Goal: Task Accomplishment & Management: Use online tool/utility

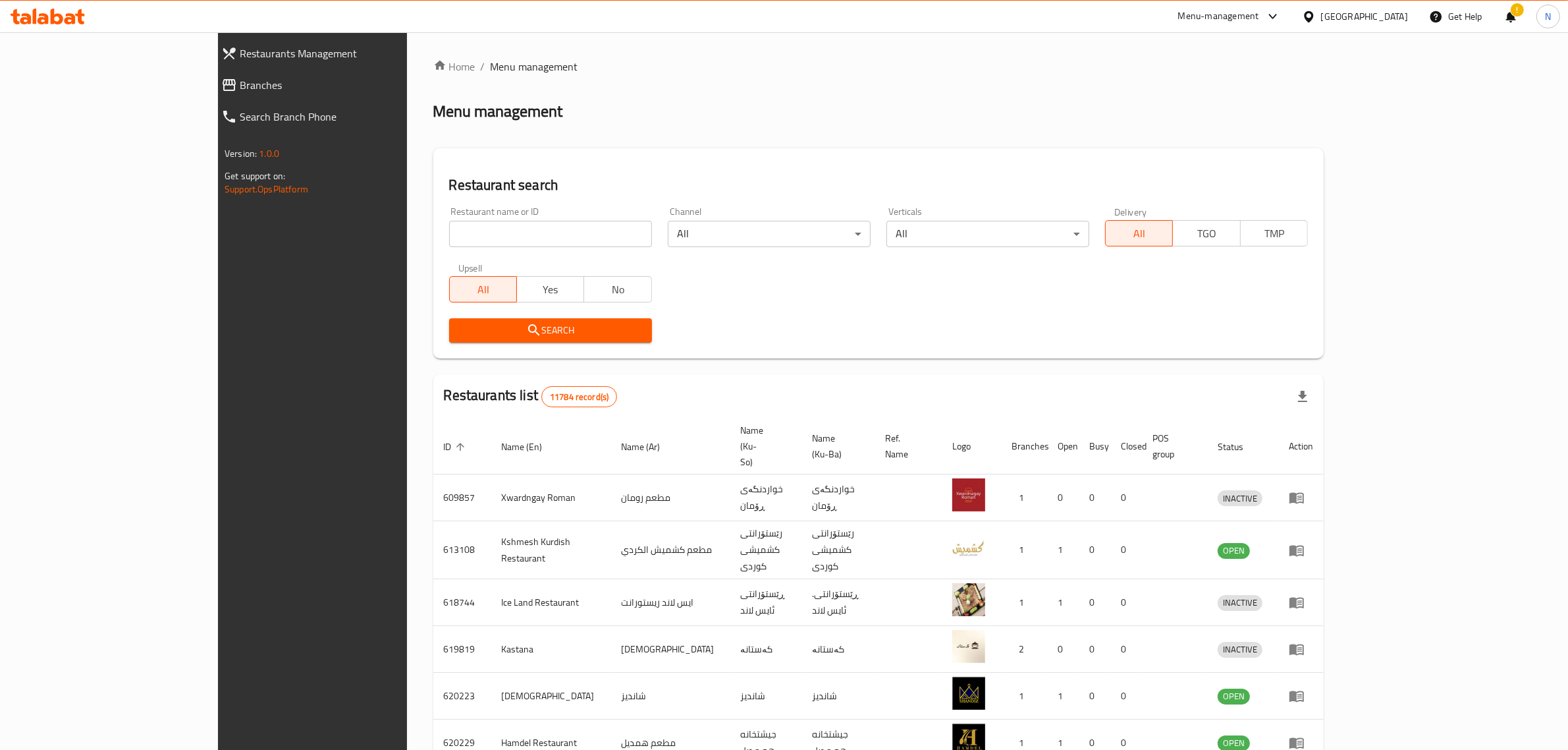
click at [462, 242] on input "search" at bounding box center [550, 234] width 203 height 26
paste input "707008"
type input "707008"
click at [517, 323] on span "Search" at bounding box center [550, 330] width 182 height 16
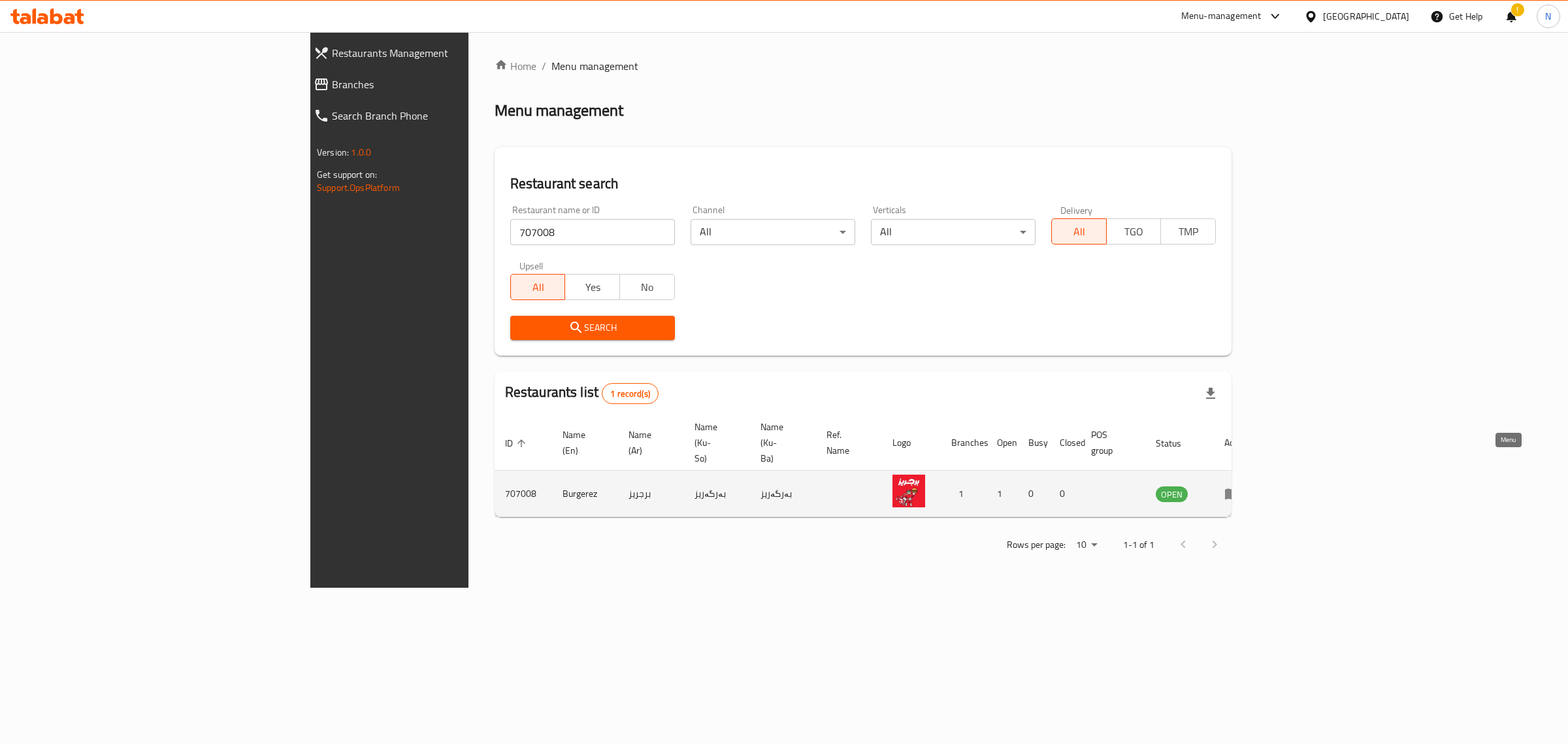
click at [1248, 486] on link "enhanced table" at bounding box center [1236, 493] width 24 height 16
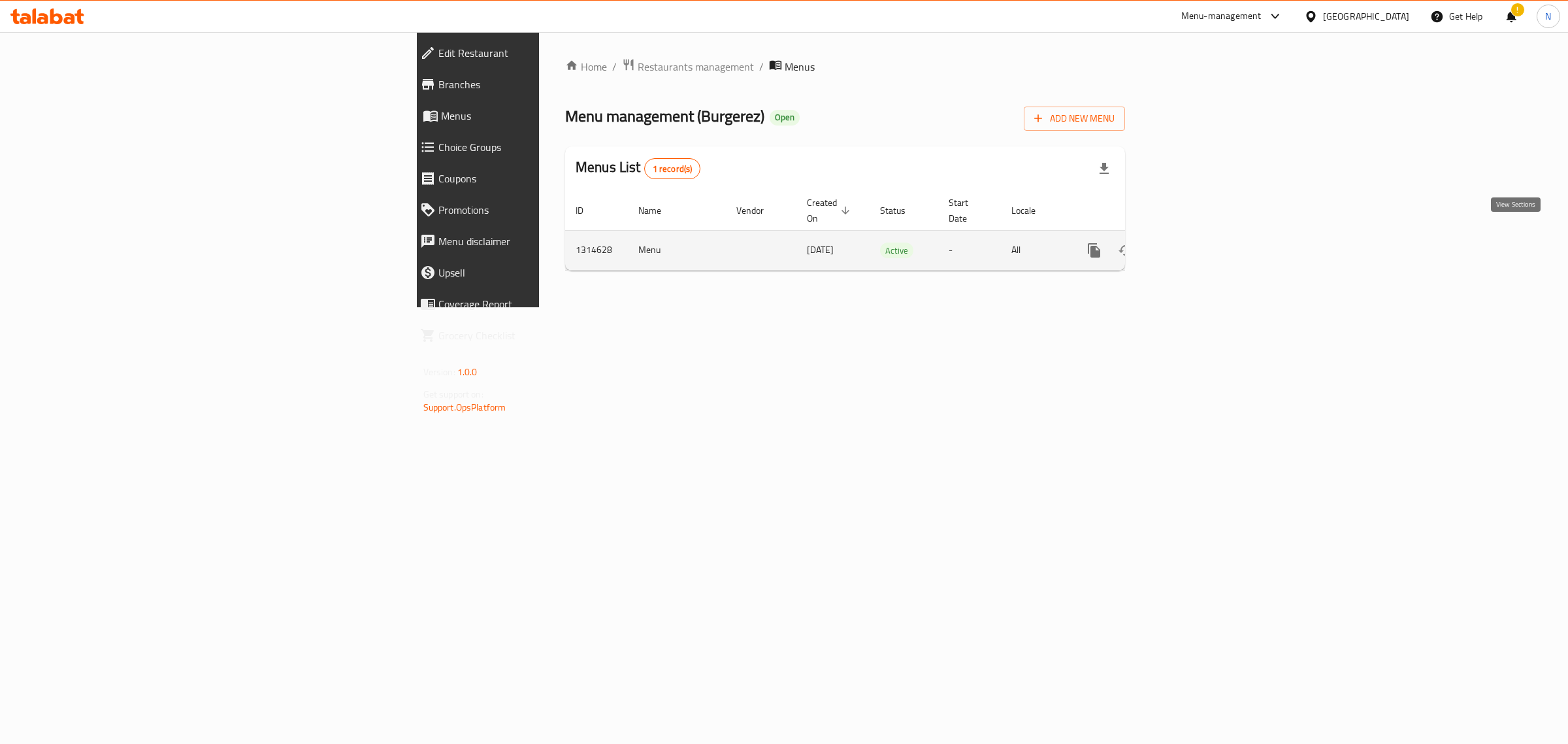
click at [1204, 240] on link "enhanced table" at bounding box center [1187, 250] width 31 height 31
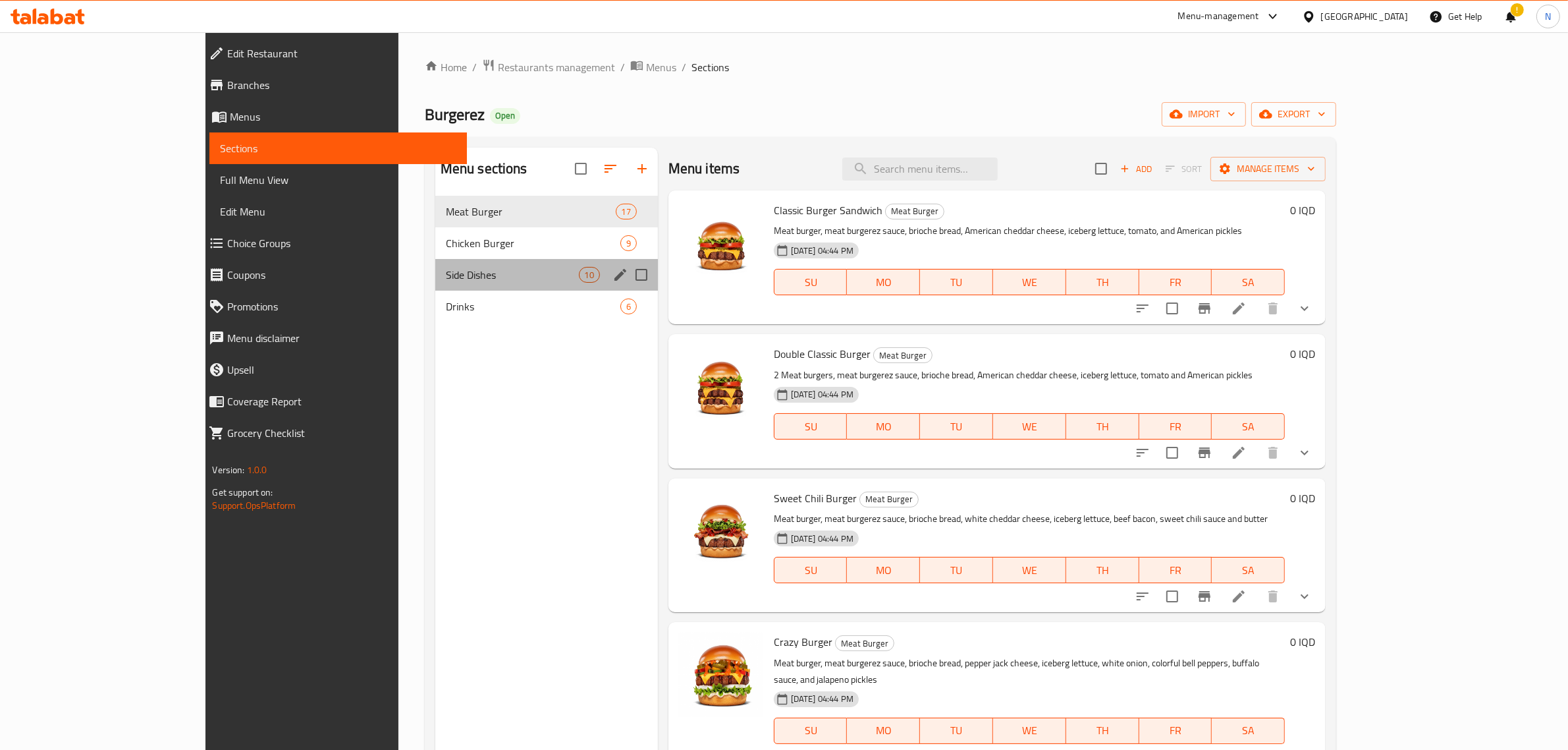
click at [472, 288] on div "Side Dishes 10" at bounding box center [546, 274] width 222 height 31
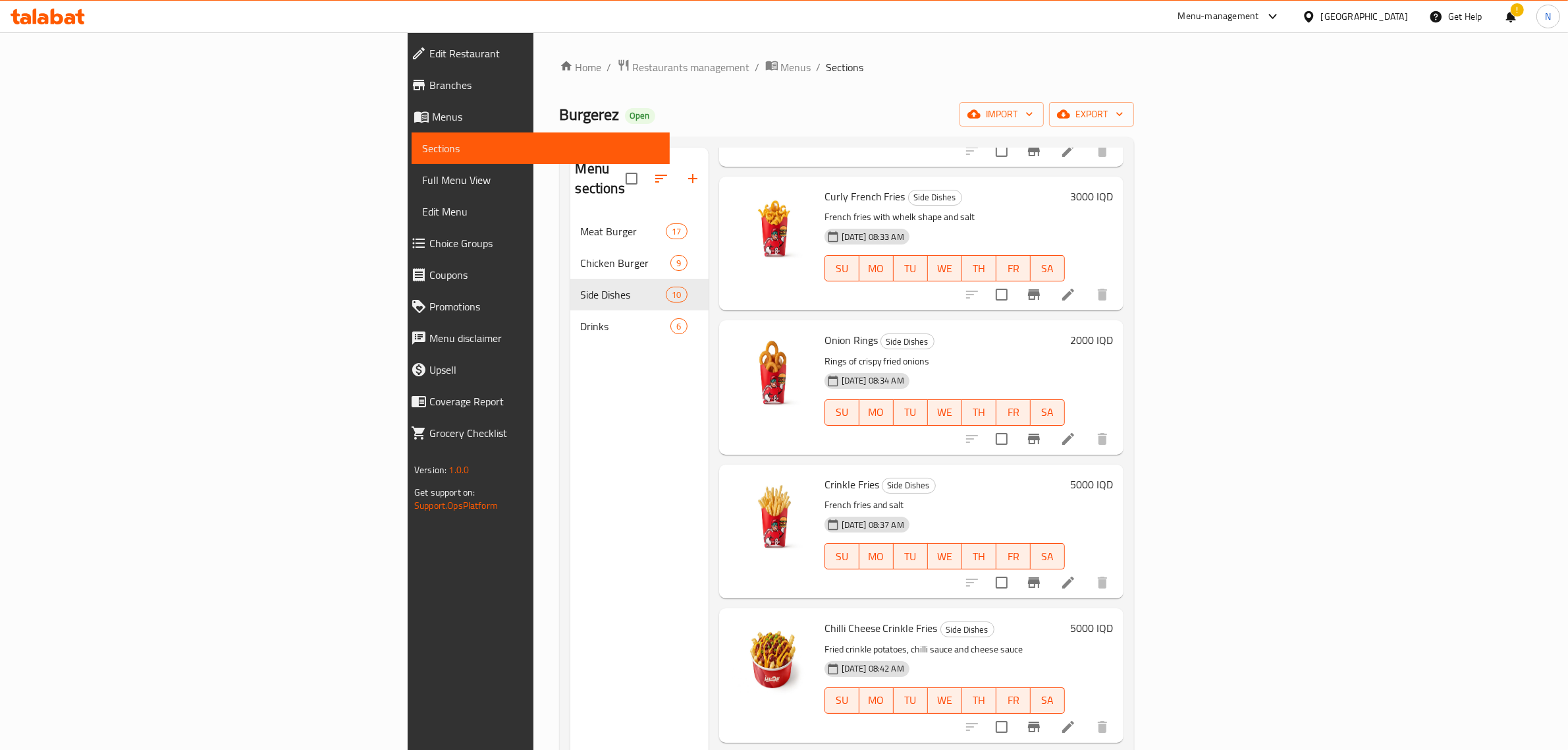
scroll to position [329, 0]
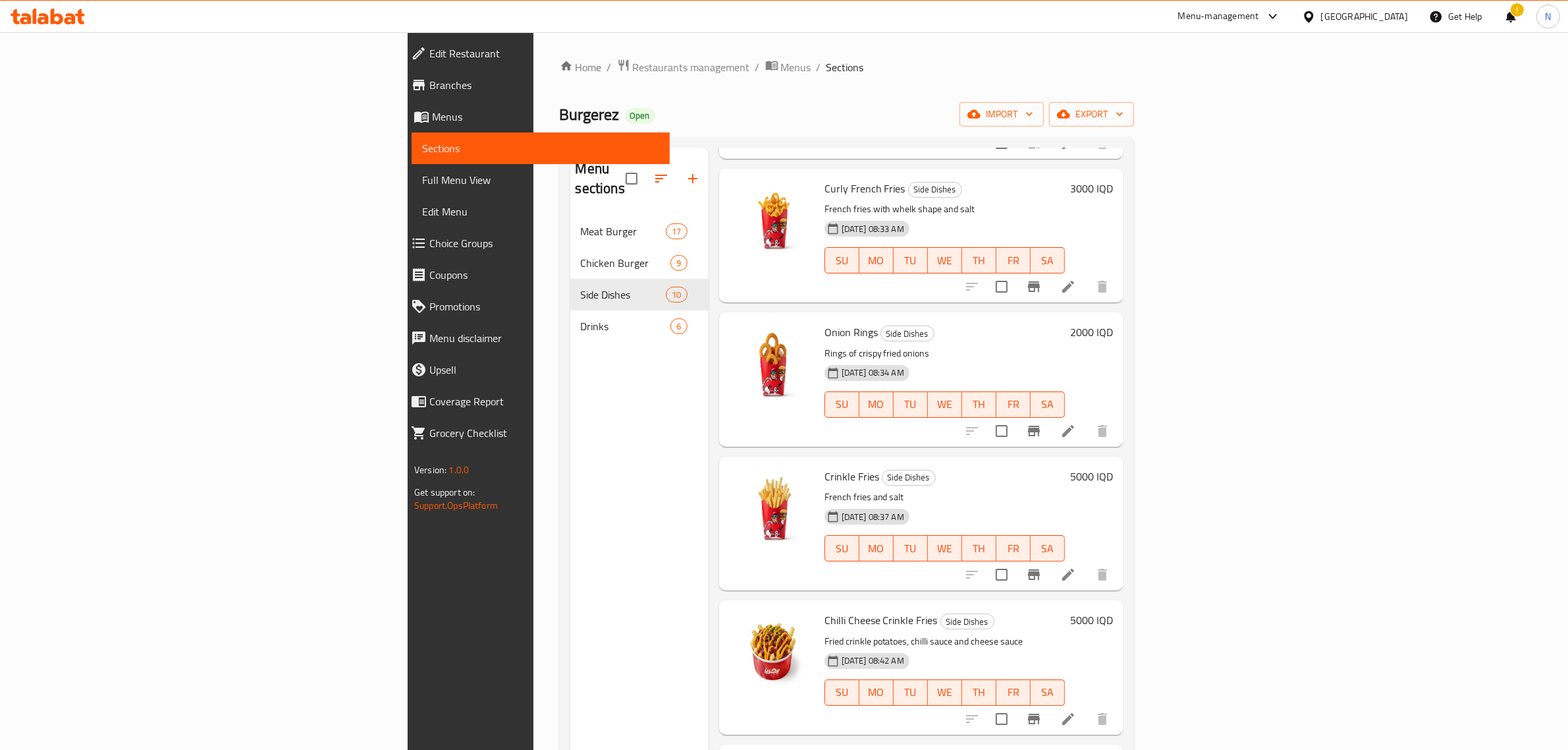
click at [1113, 323] on h6 "2000 IQD" at bounding box center [1091, 332] width 43 height 19
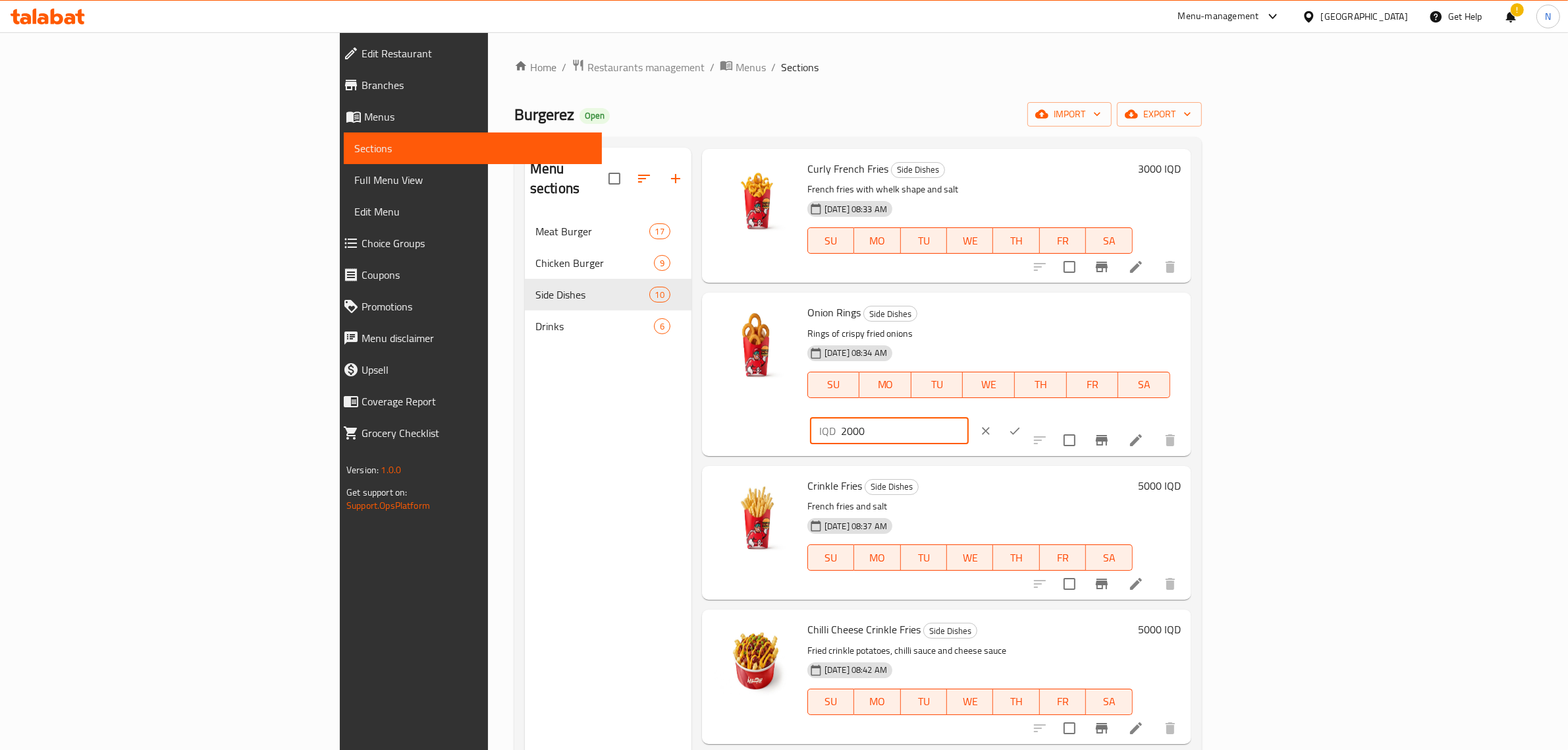
click at [969, 418] on input "2000" at bounding box center [904, 431] width 128 height 26
type input "2500"
click at [1021, 425] on icon "ok" at bounding box center [1015, 431] width 13 height 13
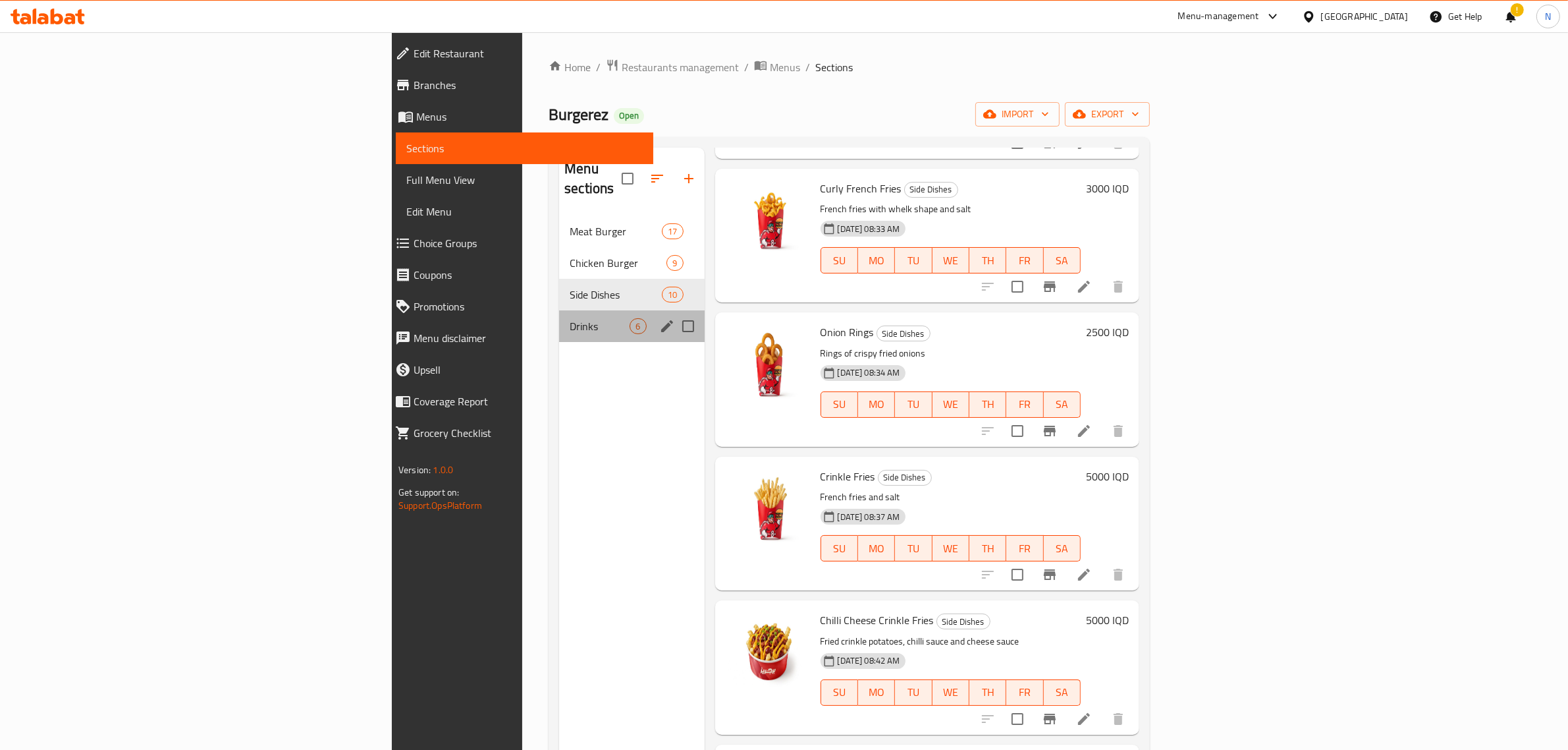
click at [559, 321] on div "Drinks 6" at bounding box center [631, 325] width 145 height 31
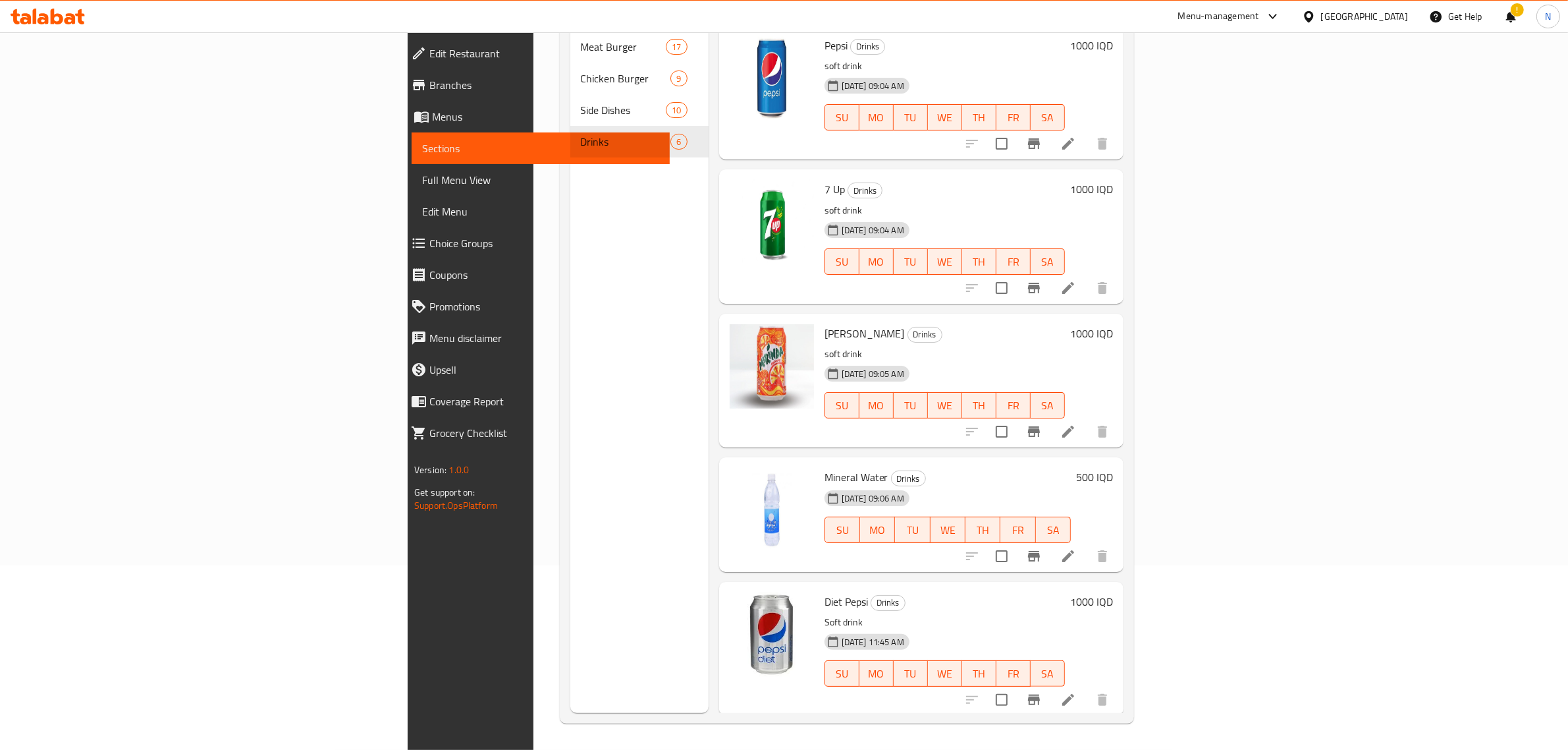
click at [47, 18] on icon at bounding box center [44, 19] width 11 height 11
